Goal: Task Accomplishment & Management: Manage account settings

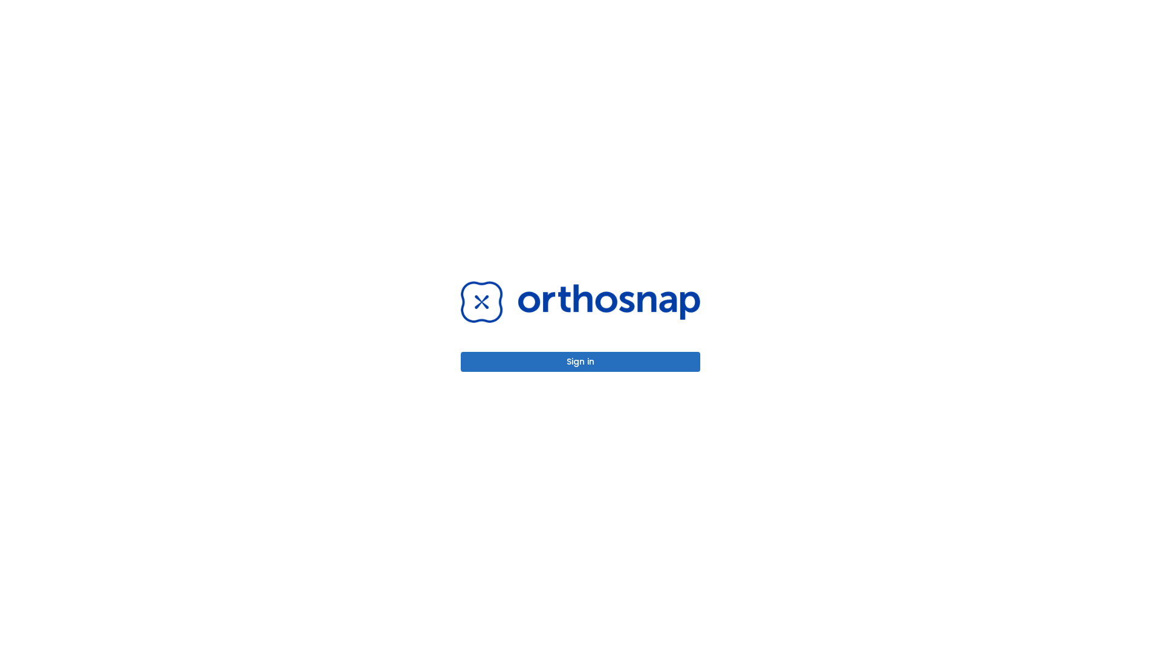
click at [580, 362] on button "Sign in" at bounding box center [580, 362] width 239 height 20
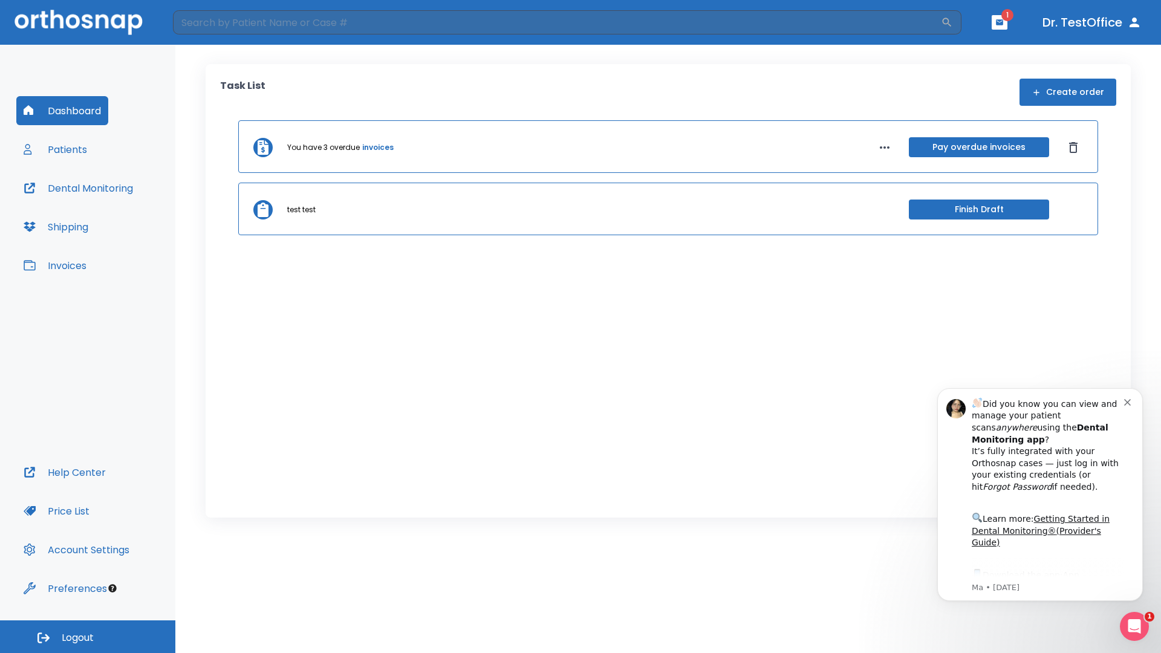
click at [88, 637] on span "Logout" at bounding box center [78, 637] width 32 height 13
